Goal: Task Accomplishment & Management: Manage account settings

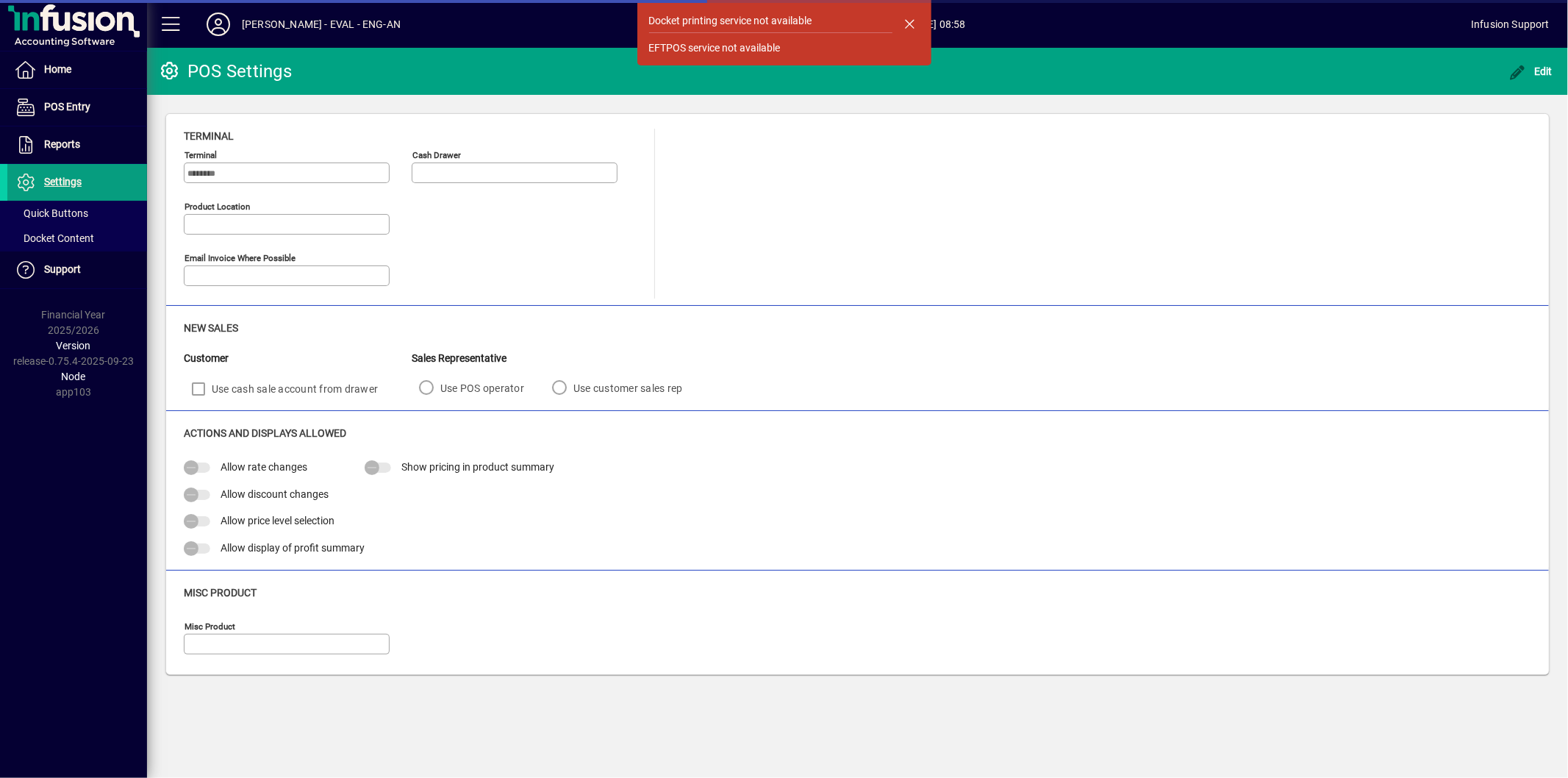
type input "**********"
click at [222, 23] on icon at bounding box center [219, 25] width 30 height 24
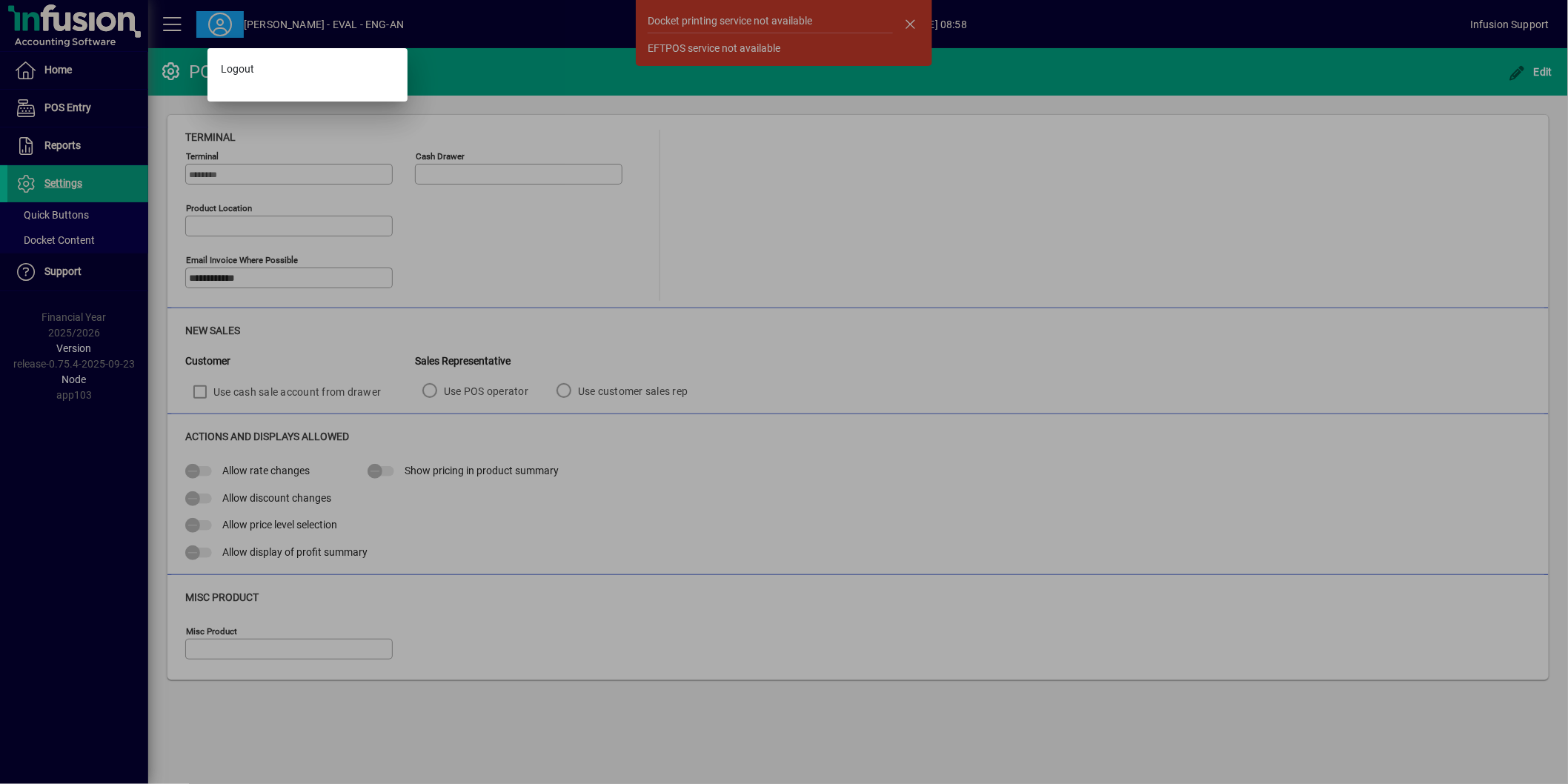
click at [260, 21] on div at bounding box center [784, 392] width 1568 height 784
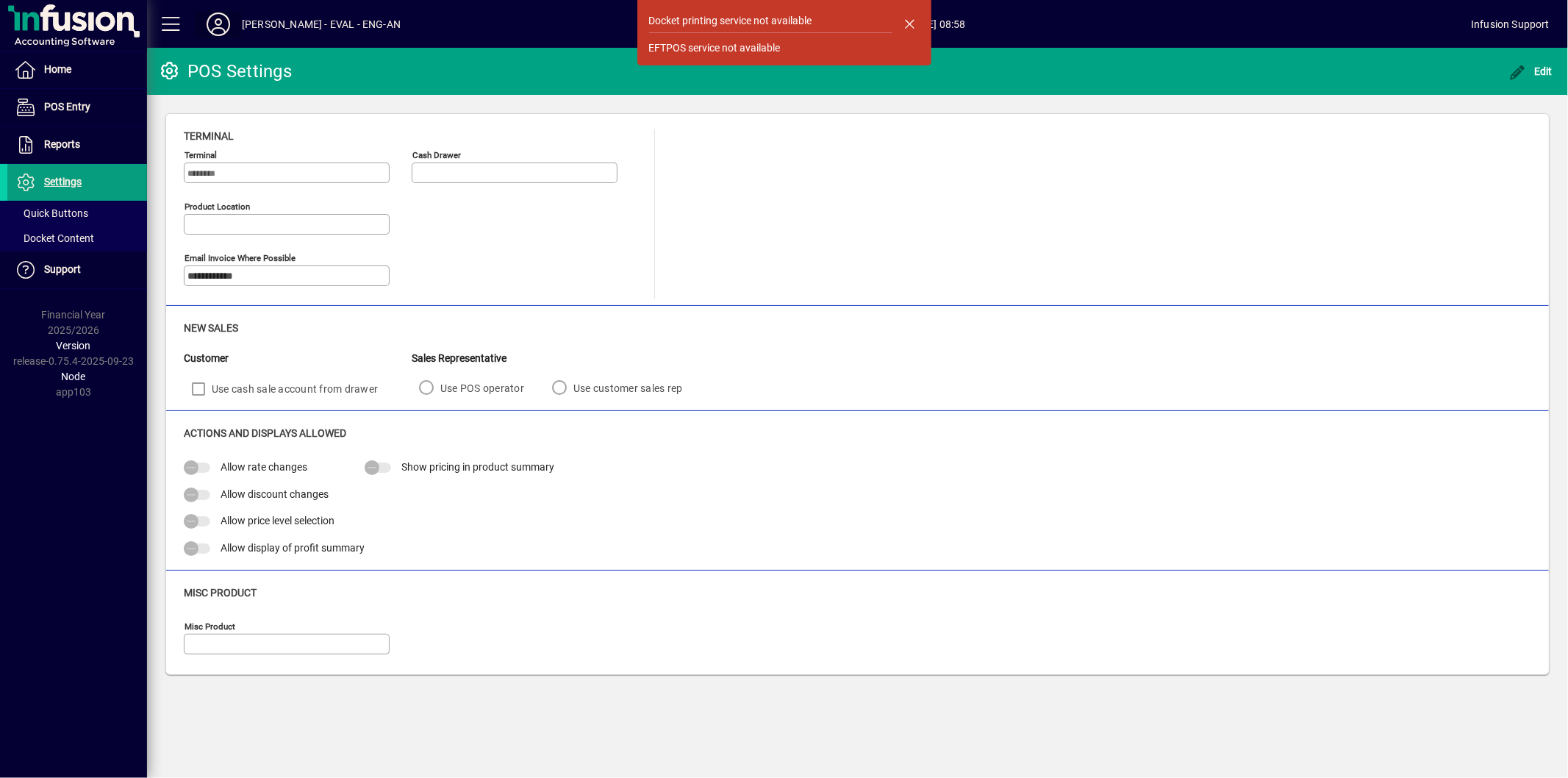
click at [217, 21] on icon at bounding box center [219, 25] width 30 height 24
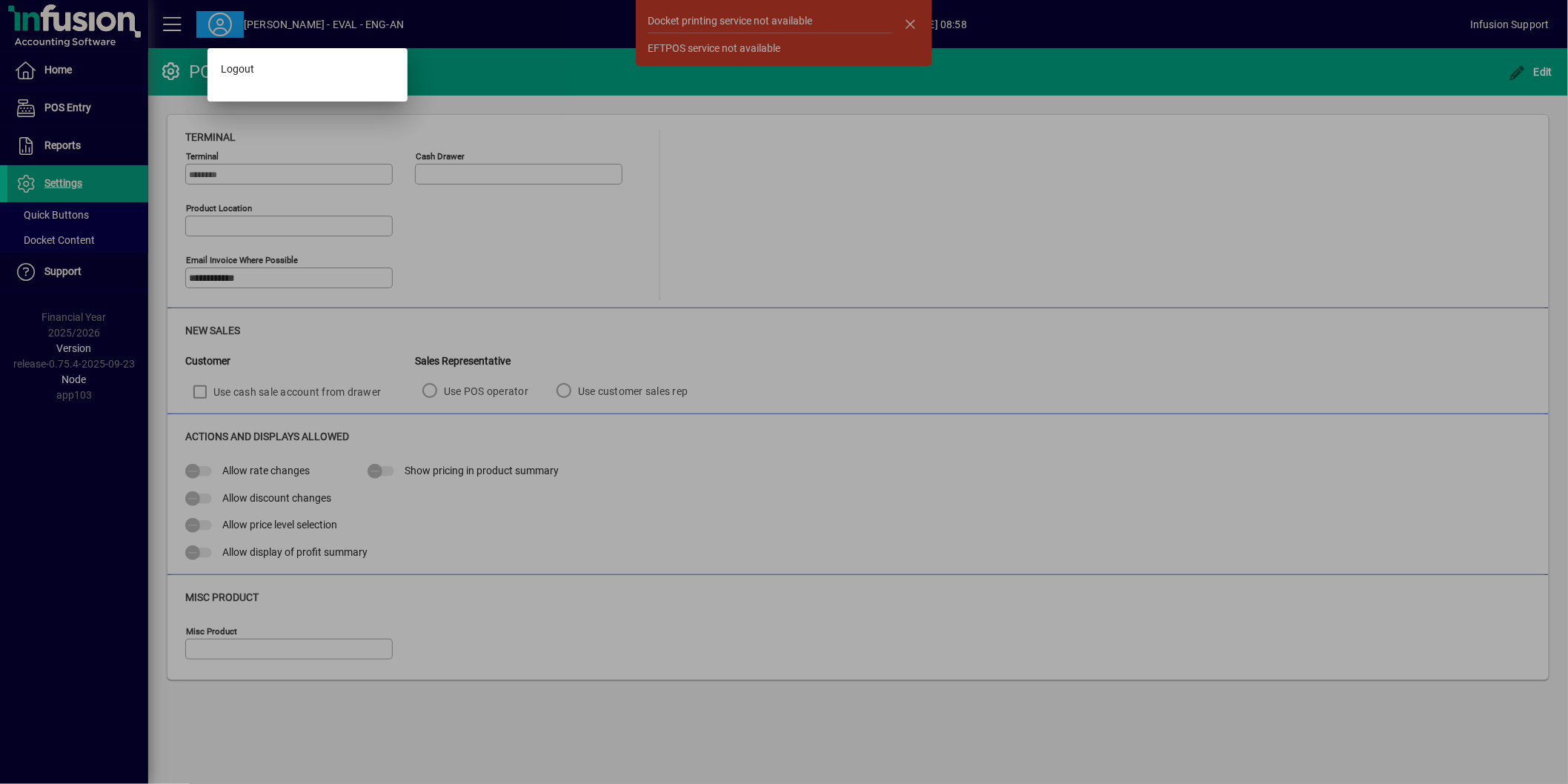
click at [79, 154] on div at bounding box center [784, 392] width 1568 height 784
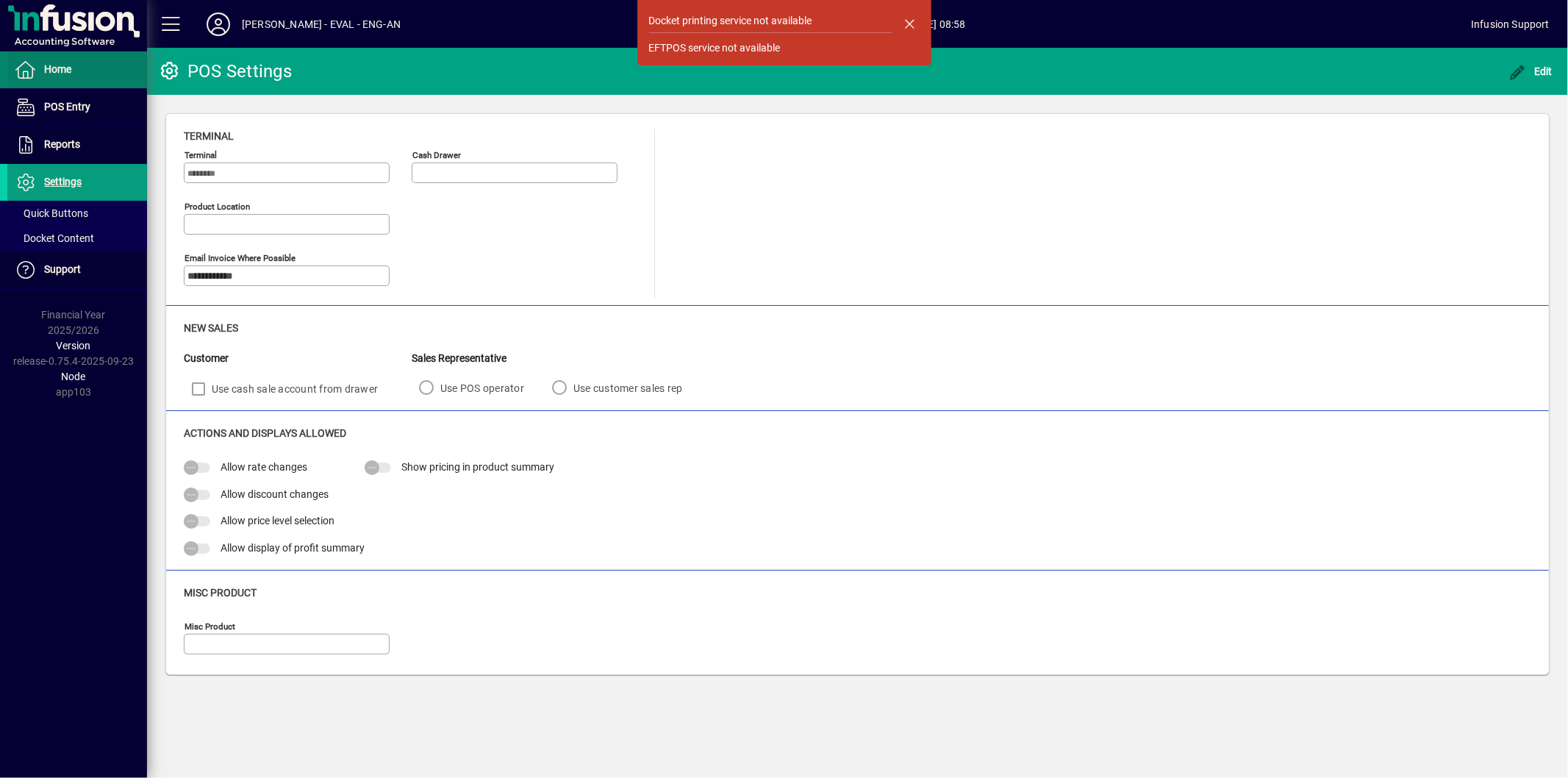
click at [81, 79] on span at bounding box center [76, 70] width 140 height 36
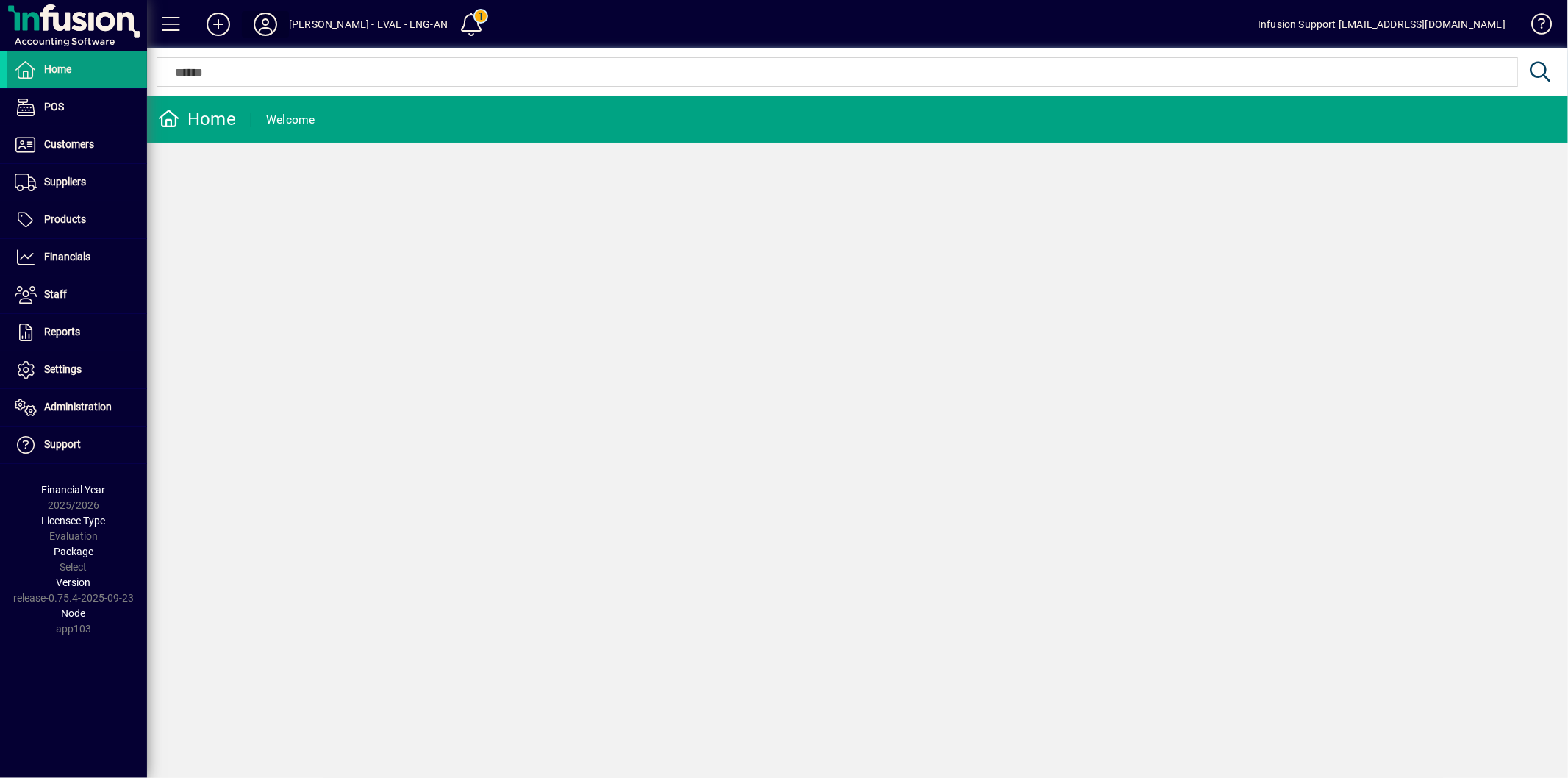
click at [261, 22] on icon at bounding box center [265, 25] width 30 height 24
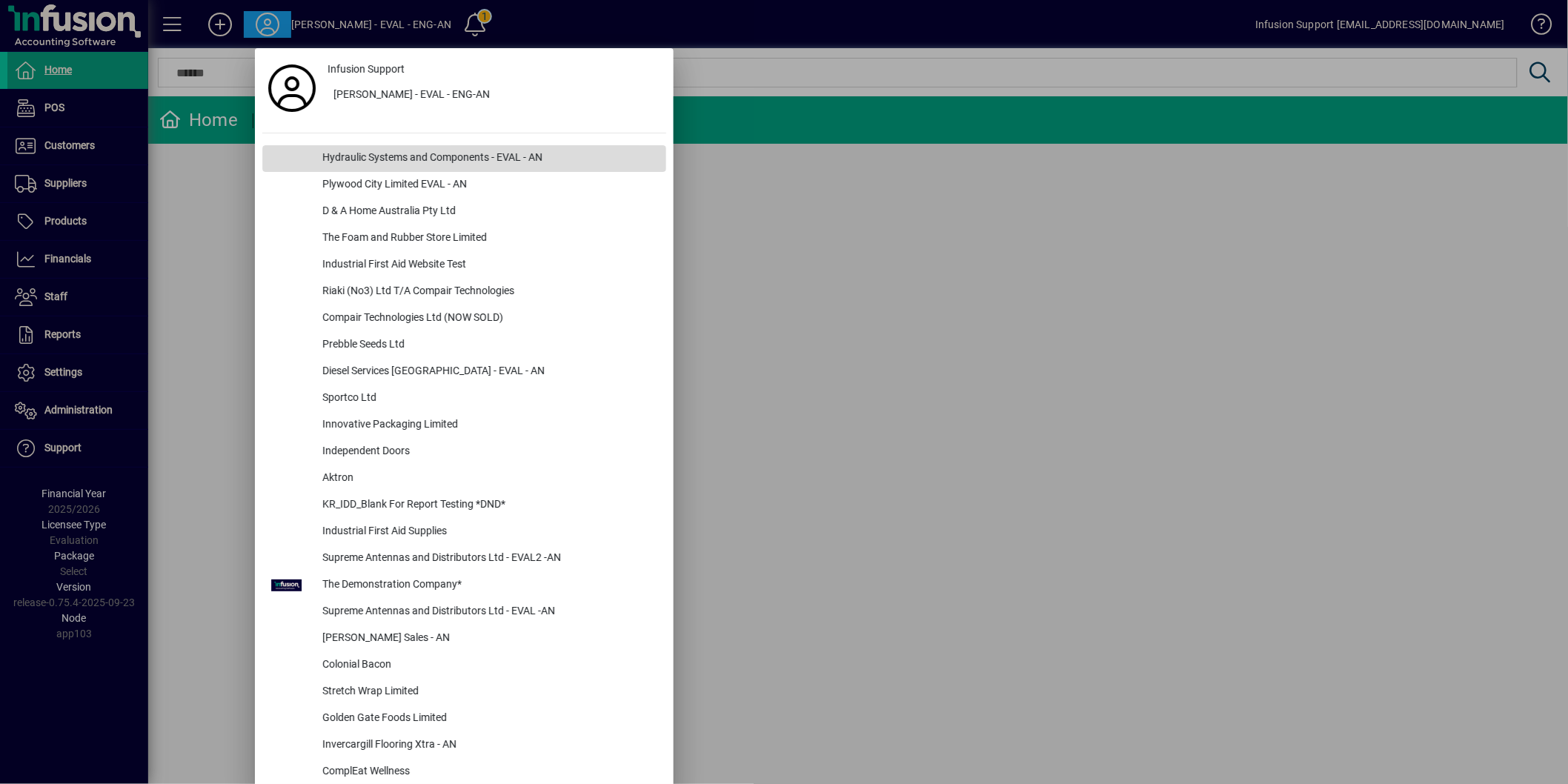
click at [484, 154] on div "Hydraulic Systems and Components - EVAL - AN" at bounding box center [488, 159] width 356 height 27
